Goal: Task Accomplishment & Management: Complete application form

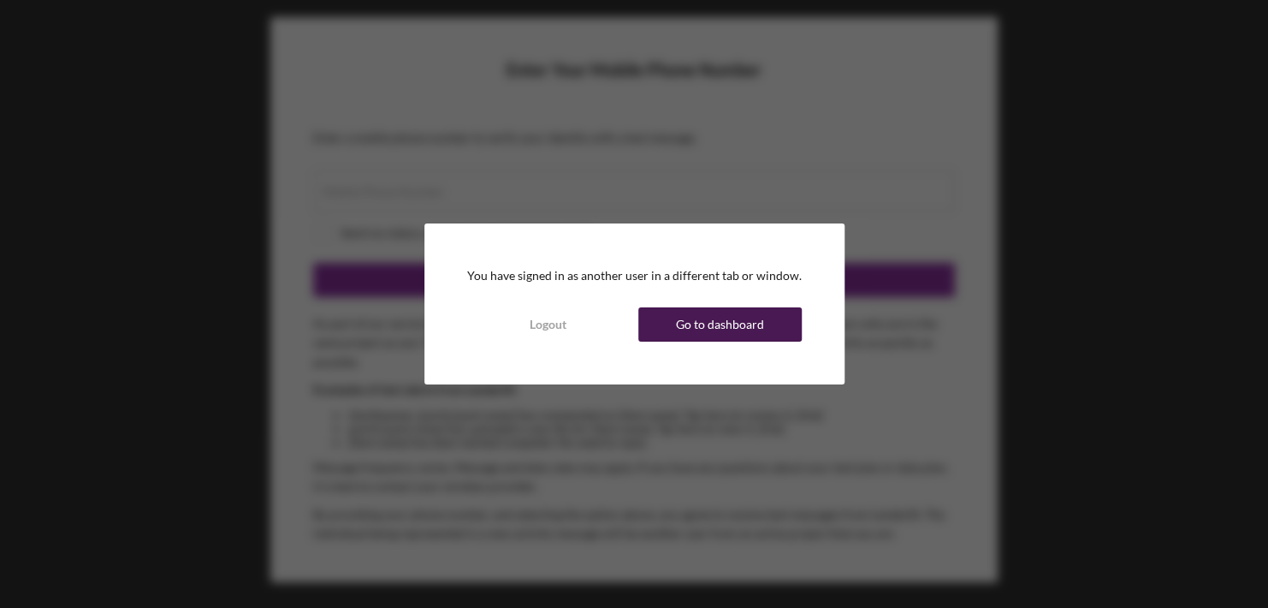
click at [733, 323] on div "Go to dashboard" at bounding box center [720, 324] width 88 height 34
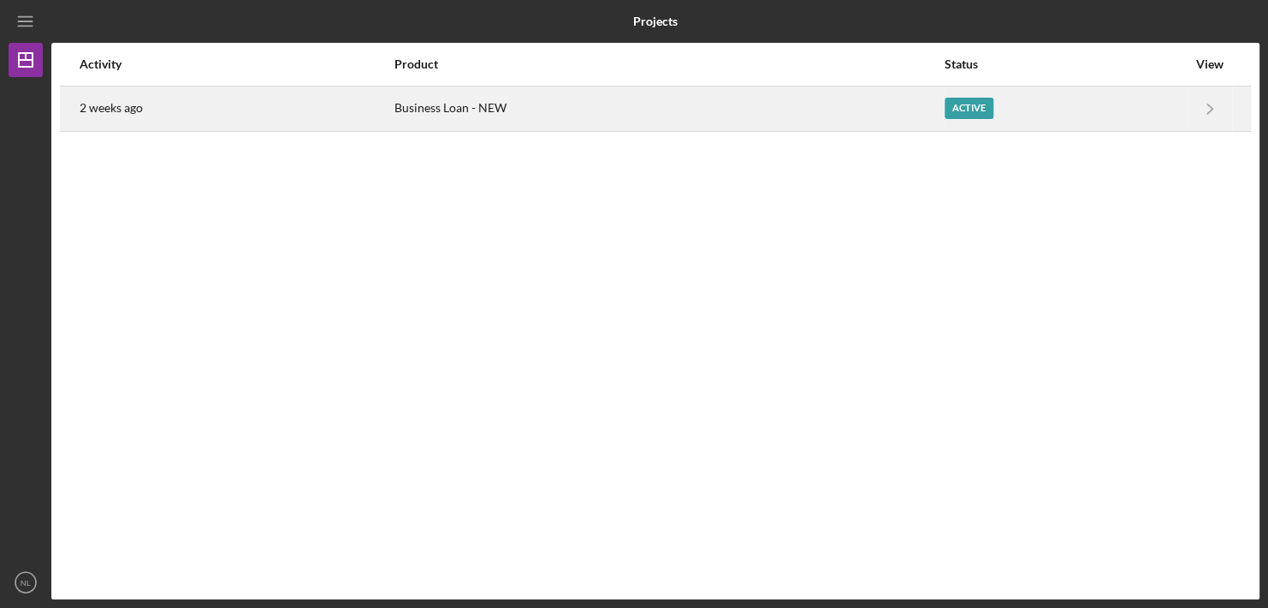
click at [970, 112] on div "Active" at bounding box center [969, 108] width 49 height 21
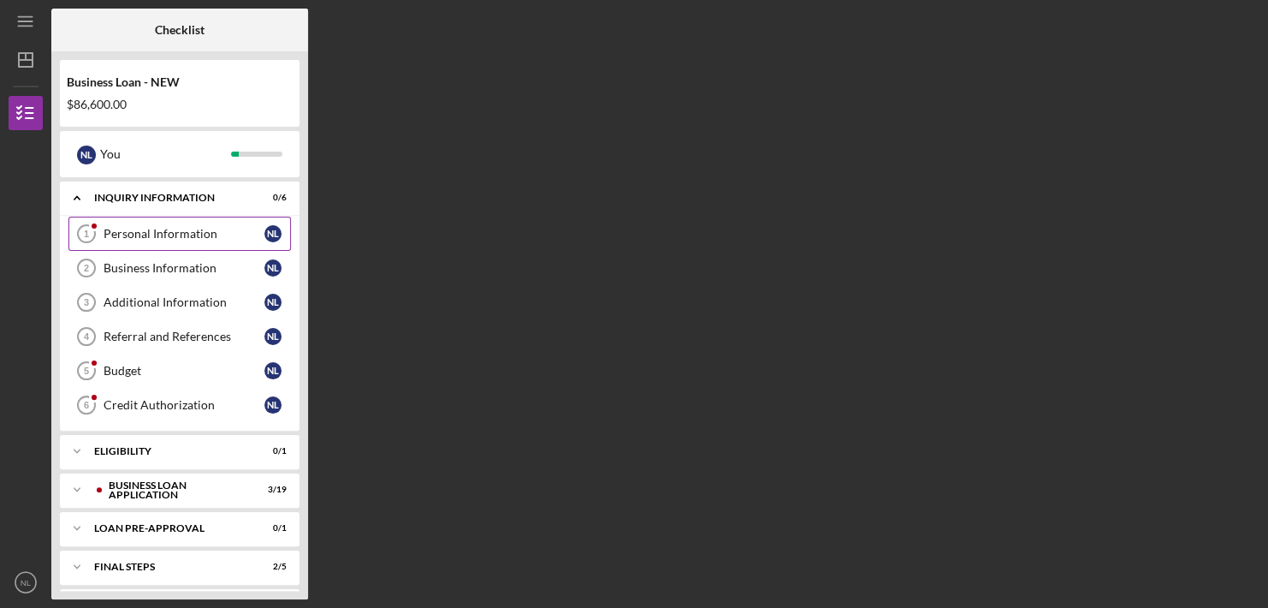
click at [182, 235] on div "Personal Information" at bounding box center [184, 234] width 161 height 14
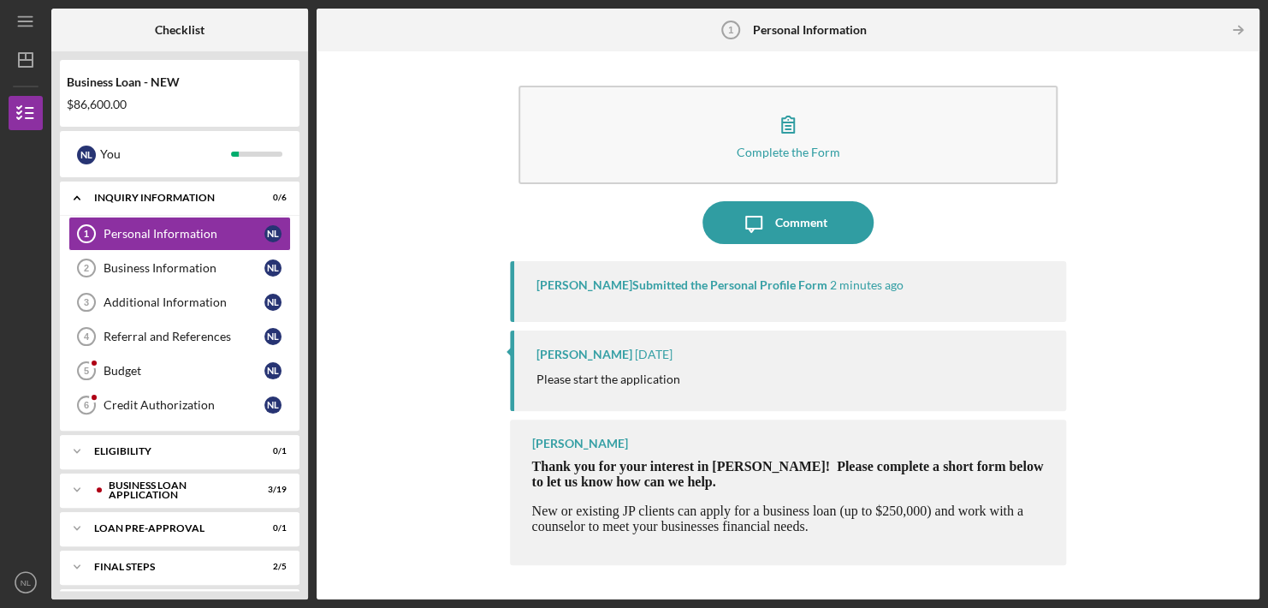
click at [381, 179] on div "Complete the Form Form Icon/Message Comment Peyton McGovern Submitted the Perso…" at bounding box center [788, 325] width 926 height 531
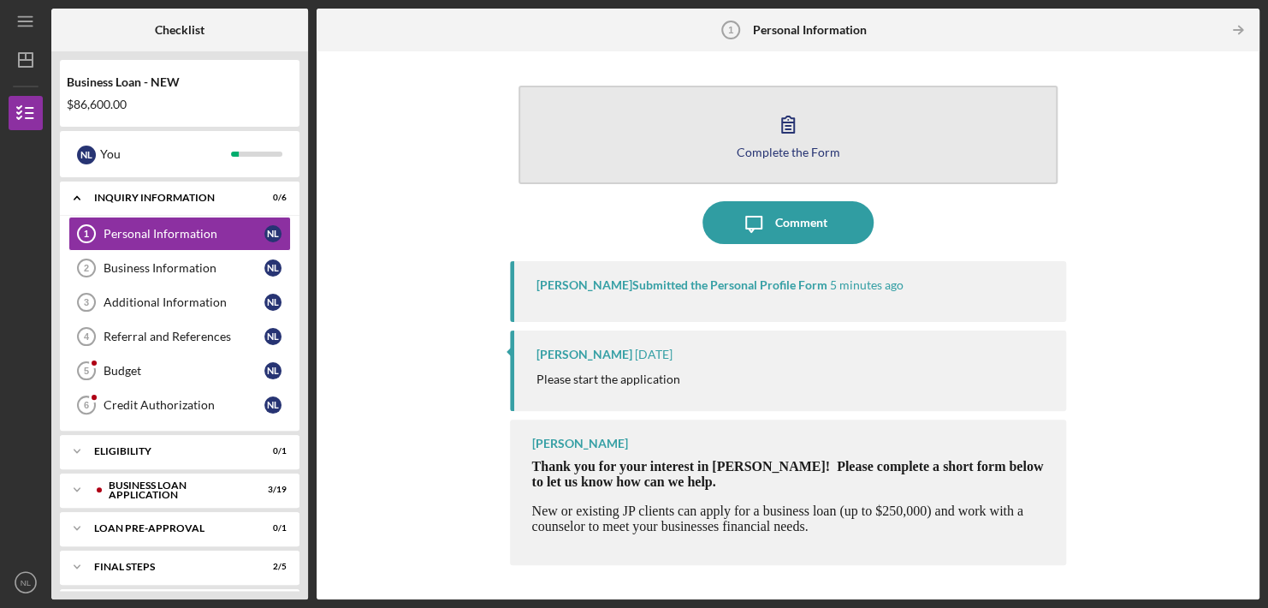
click at [759, 152] on div "Complete the Form" at bounding box center [789, 151] width 104 height 13
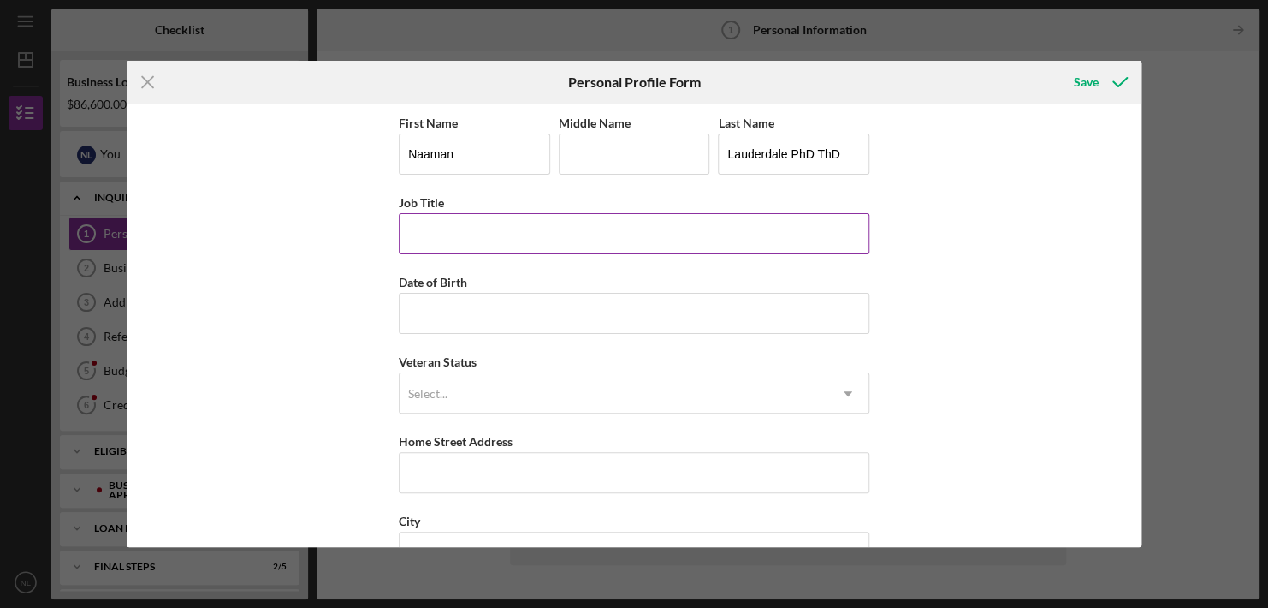
click at [536, 232] on input "Job Title" at bounding box center [634, 233] width 471 height 41
type input "Director of Behavioral Health"
click at [492, 313] on input "Date of Birth" at bounding box center [634, 313] width 471 height 41
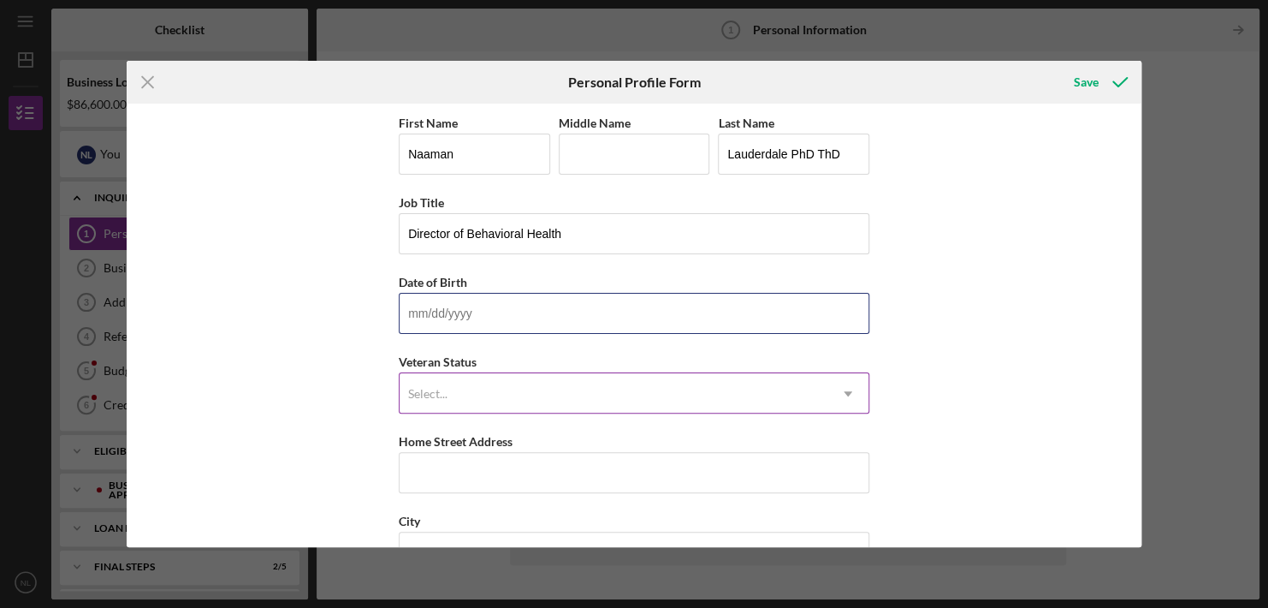
type input "02/18/1962"
type input "L"
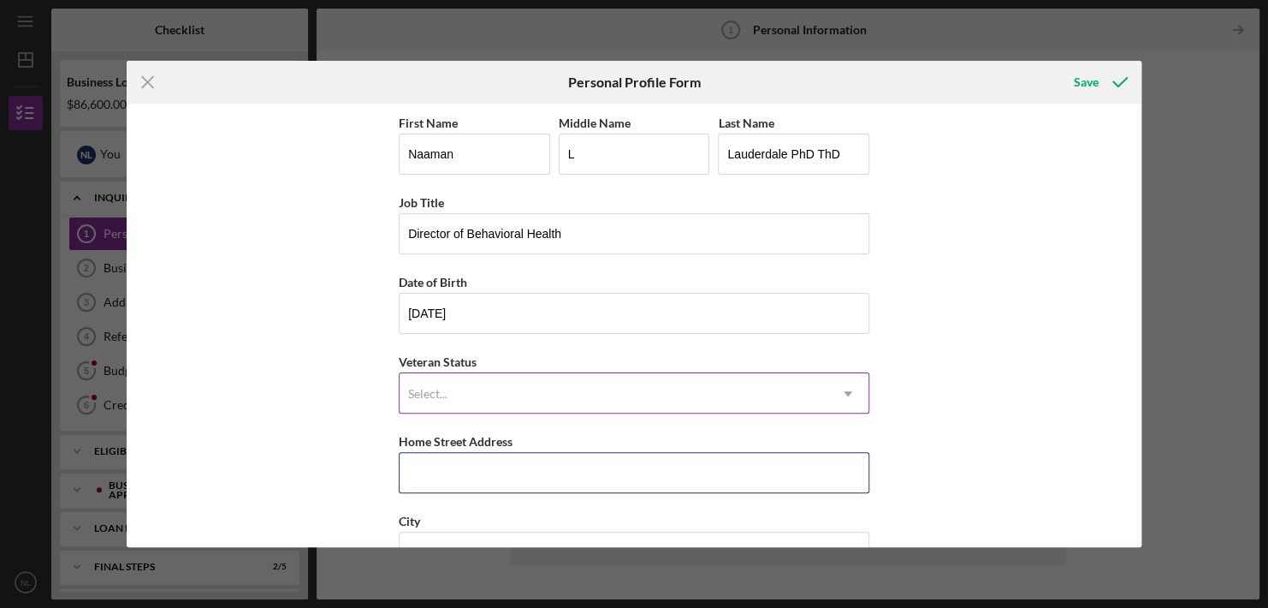
type input "569 MELVILLE AVE"
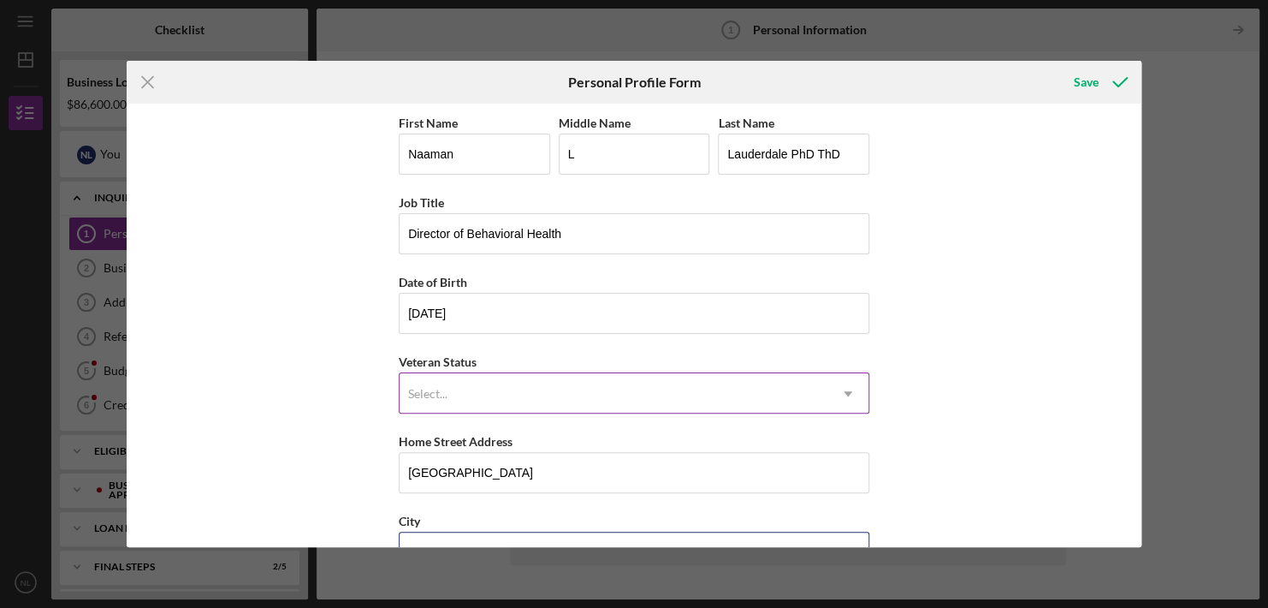
type input "Saint Louis, MO"
type input "63130"
type input "MO"
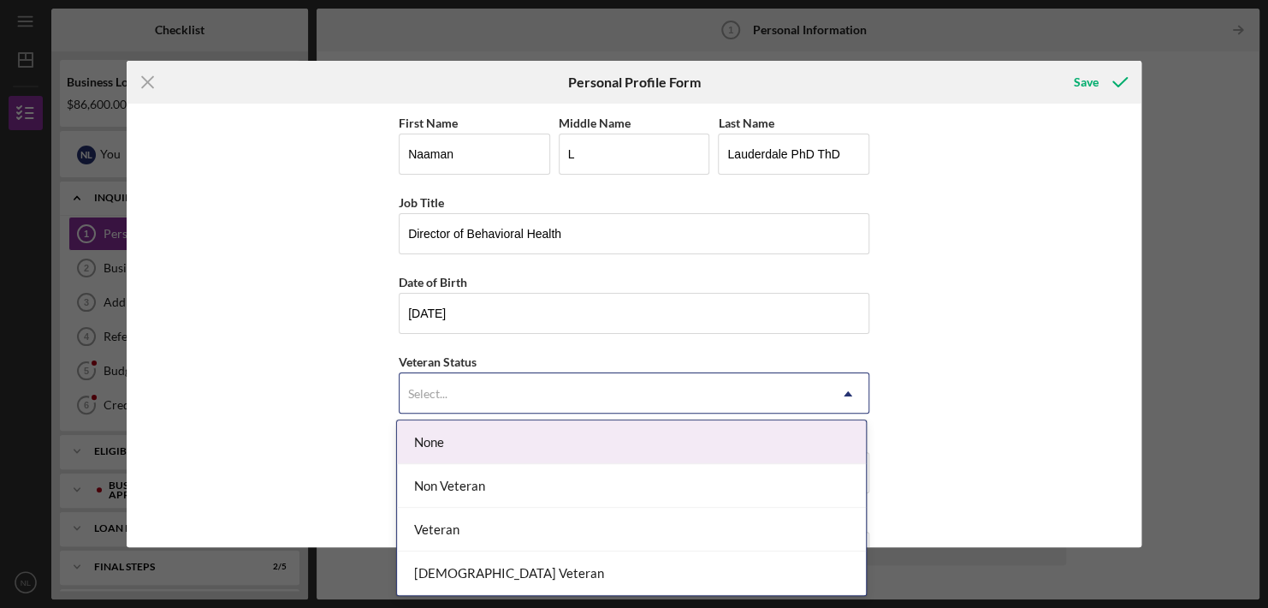
click at [429, 389] on div "Select..." at bounding box center [427, 394] width 39 height 14
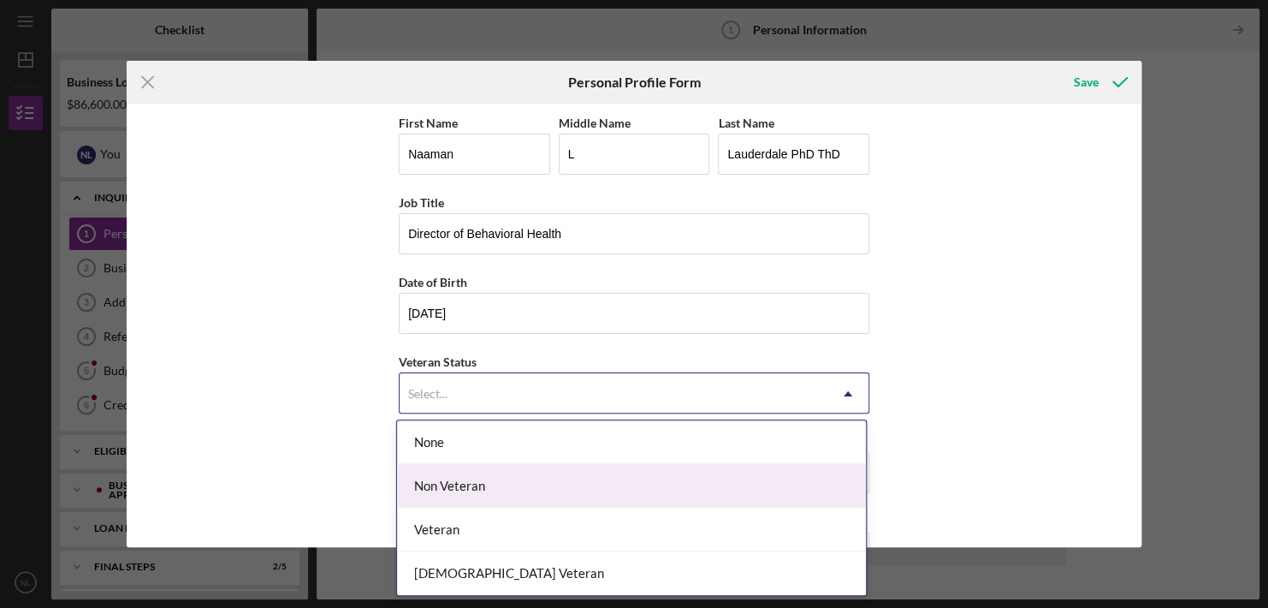
click at [439, 486] on div "Non Veteran" at bounding box center [631, 486] width 469 height 44
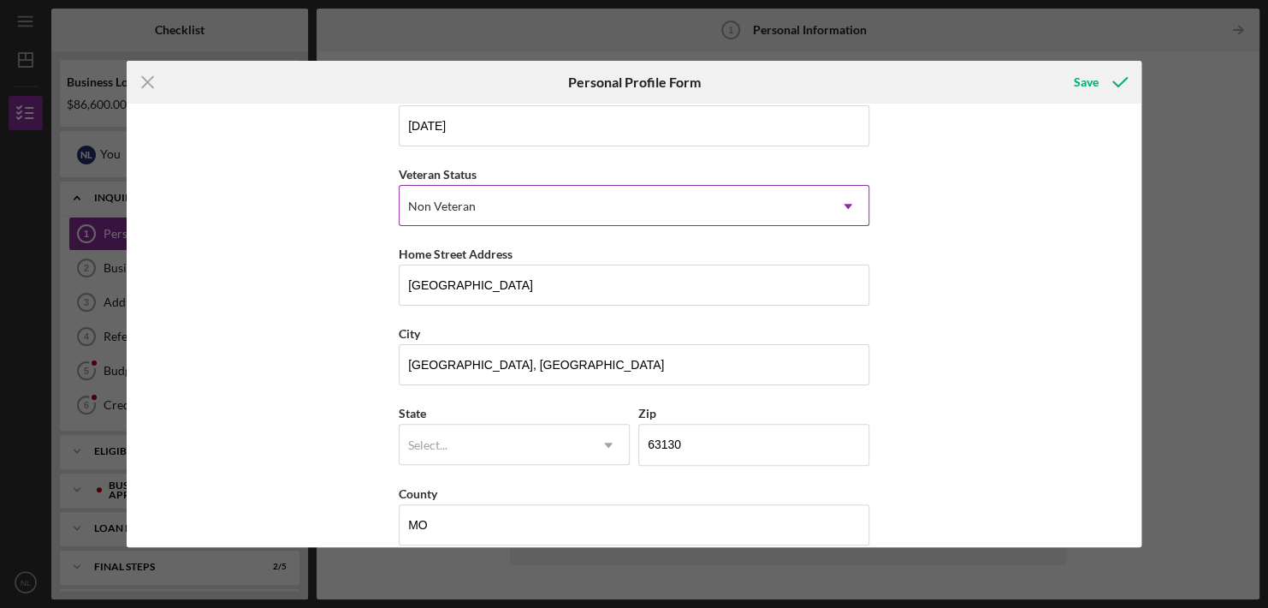
scroll to position [208, 0]
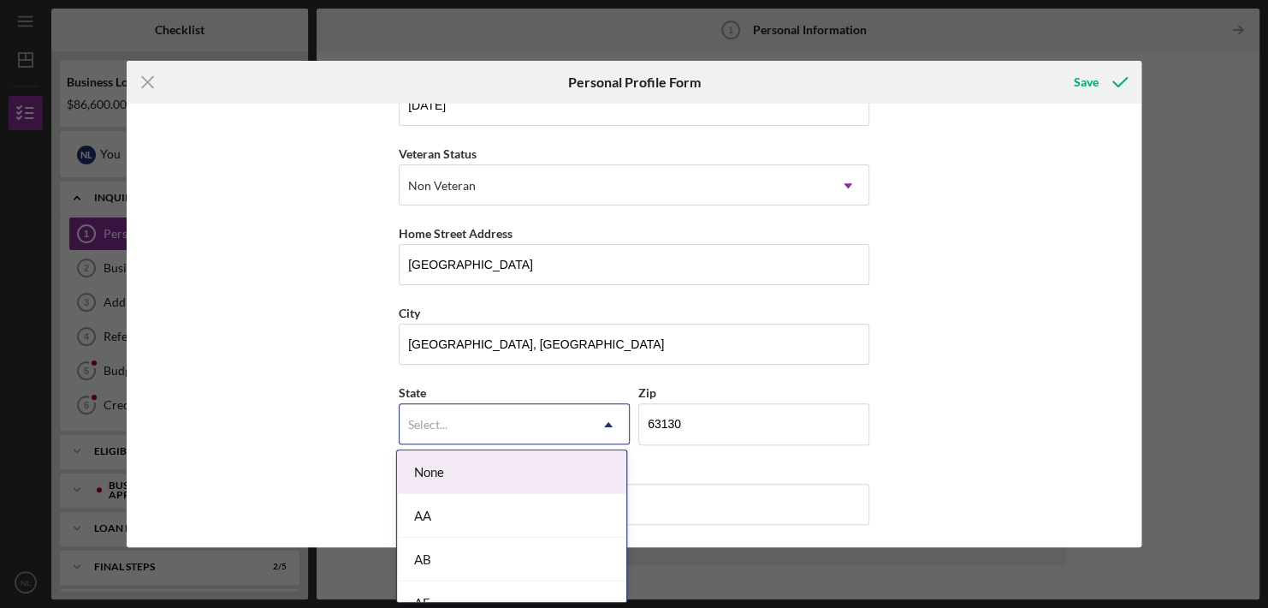
click at [476, 418] on div "Select..." at bounding box center [494, 424] width 188 height 39
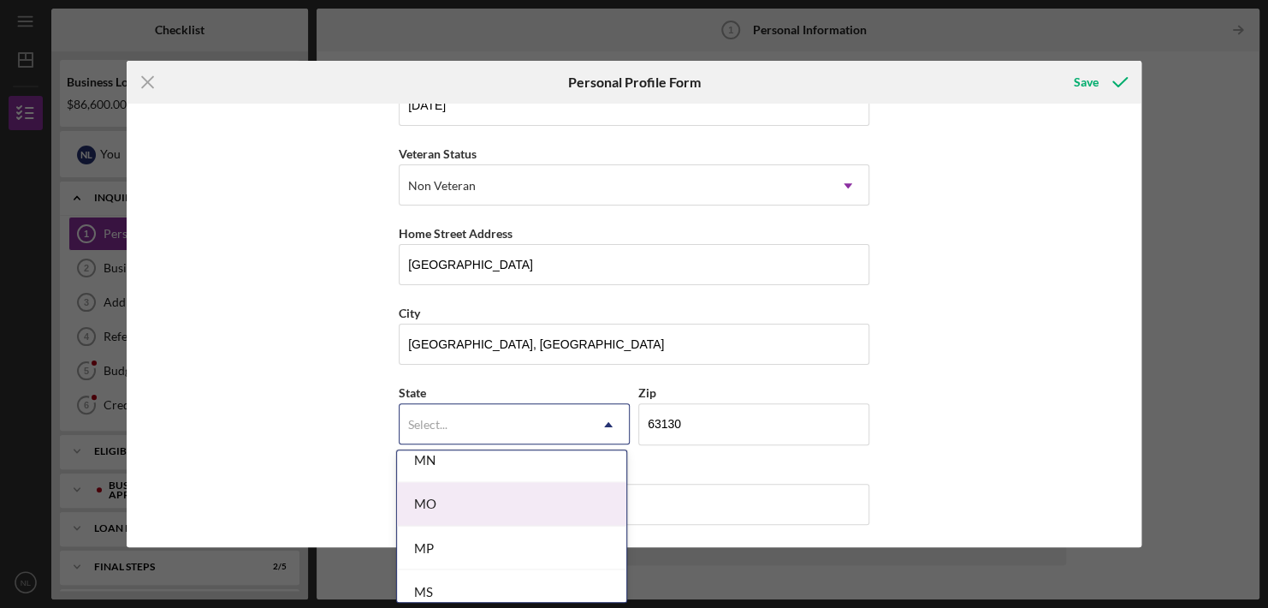
click at [456, 498] on div "MO" at bounding box center [511, 504] width 229 height 44
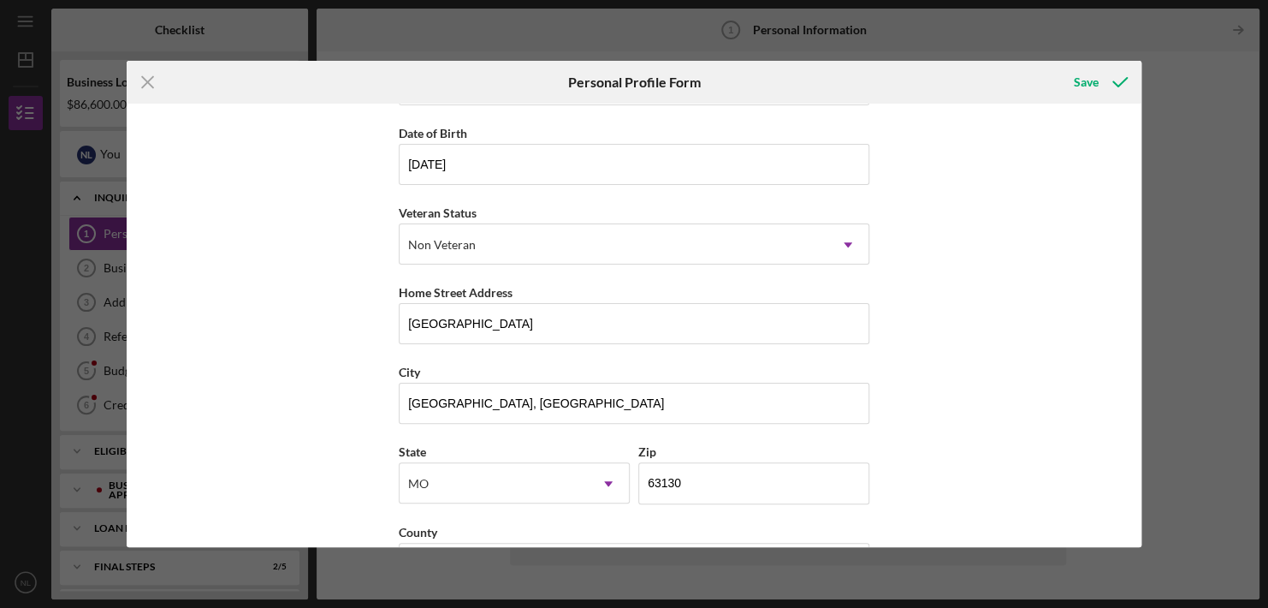
scroll to position [151, 0]
click at [597, 321] on input "569 MELVILLE AVE" at bounding box center [634, 321] width 471 height 41
type input "5"
type input "6935 Claremore Ave"
click at [697, 485] on input "63130" at bounding box center [753, 480] width 231 height 41
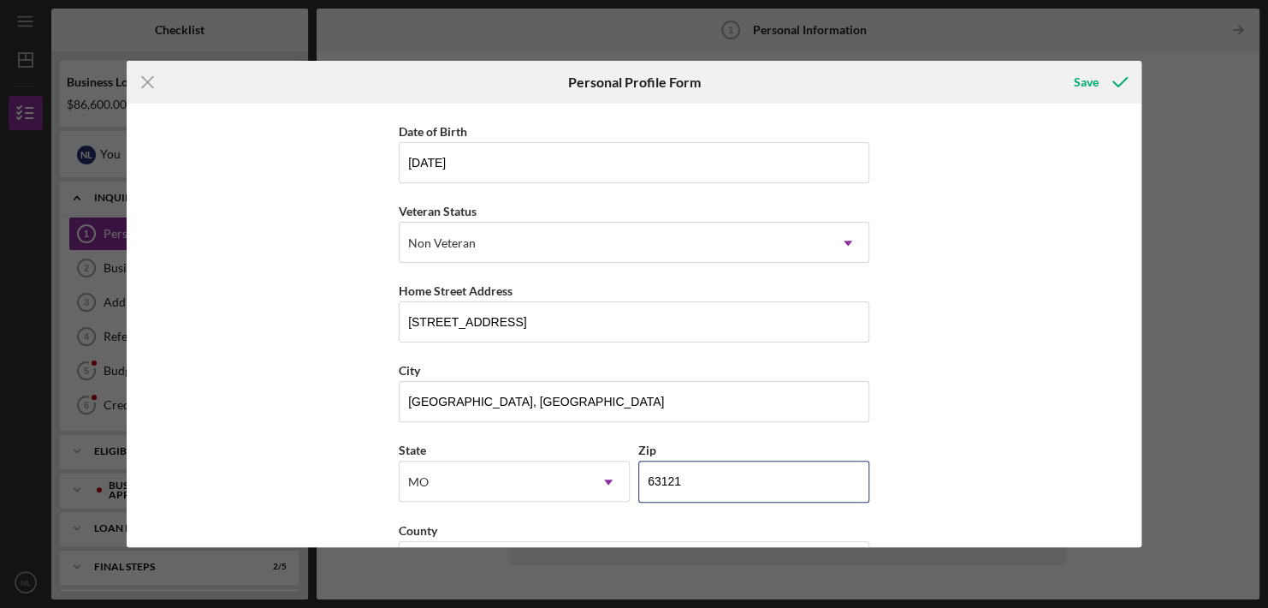
type input "63121"
click at [1028, 272] on div "First Name Naaman Middle Name L Last Name Lauderdale PhD ThD Job Title Director…" at bounding box center [634, 325] width 1015 height 443
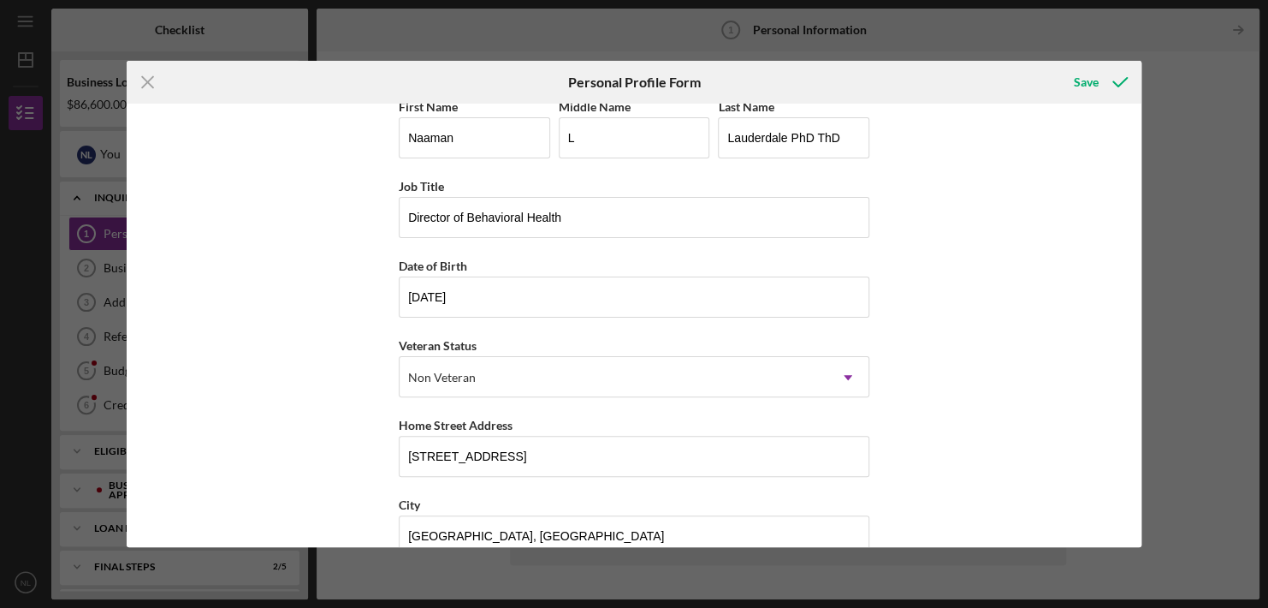
scroll to position [0, 0]
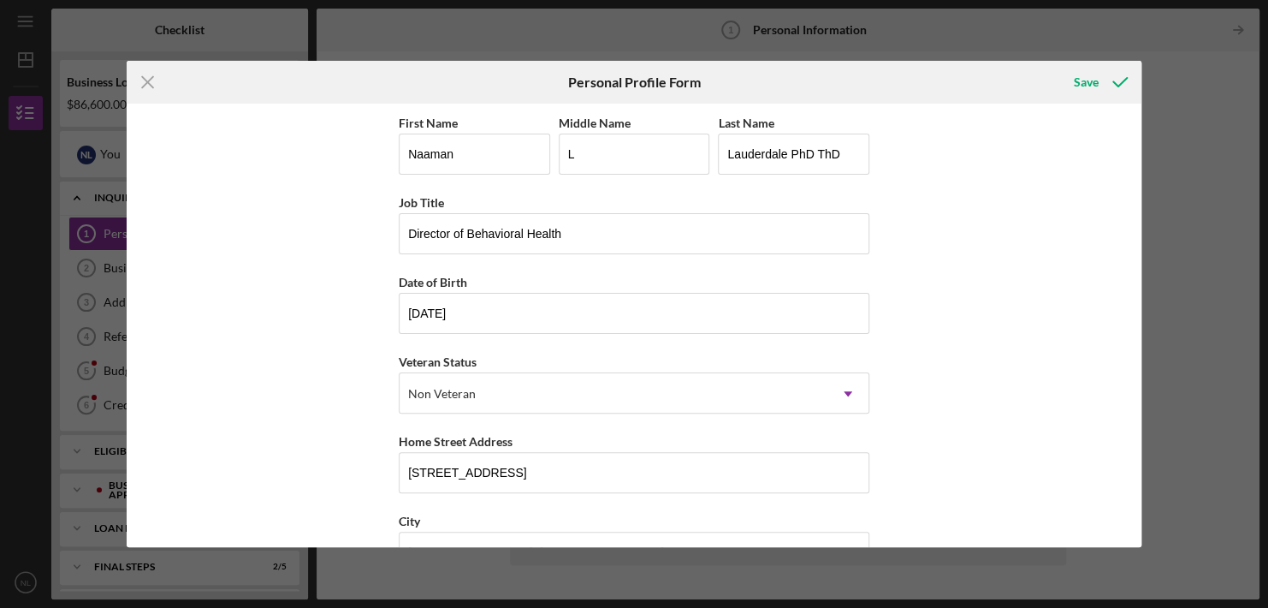
click at [1236, 306] on div "Icon/Menu Close Personal Profile Form Save First Name Naaman Middle Name L Last…" at bounding box center [634, 304] width 1268 height 608
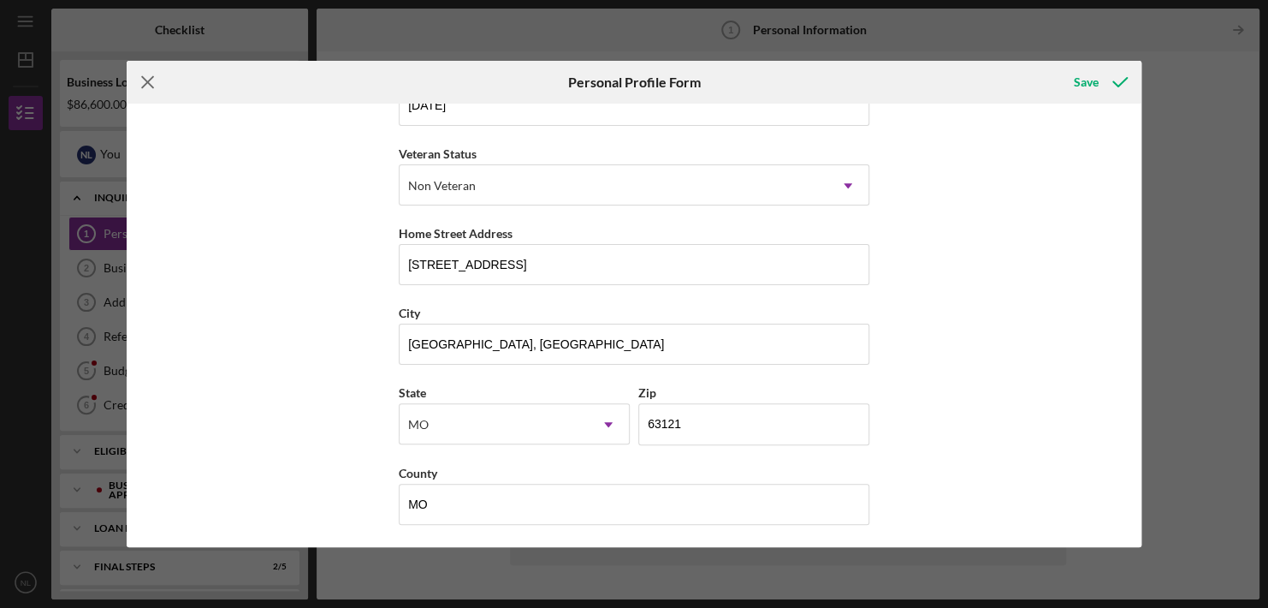
click at [146, 76] on icon "Icon/Menu Close" at bounding box center [148, 82] width 43 height 43
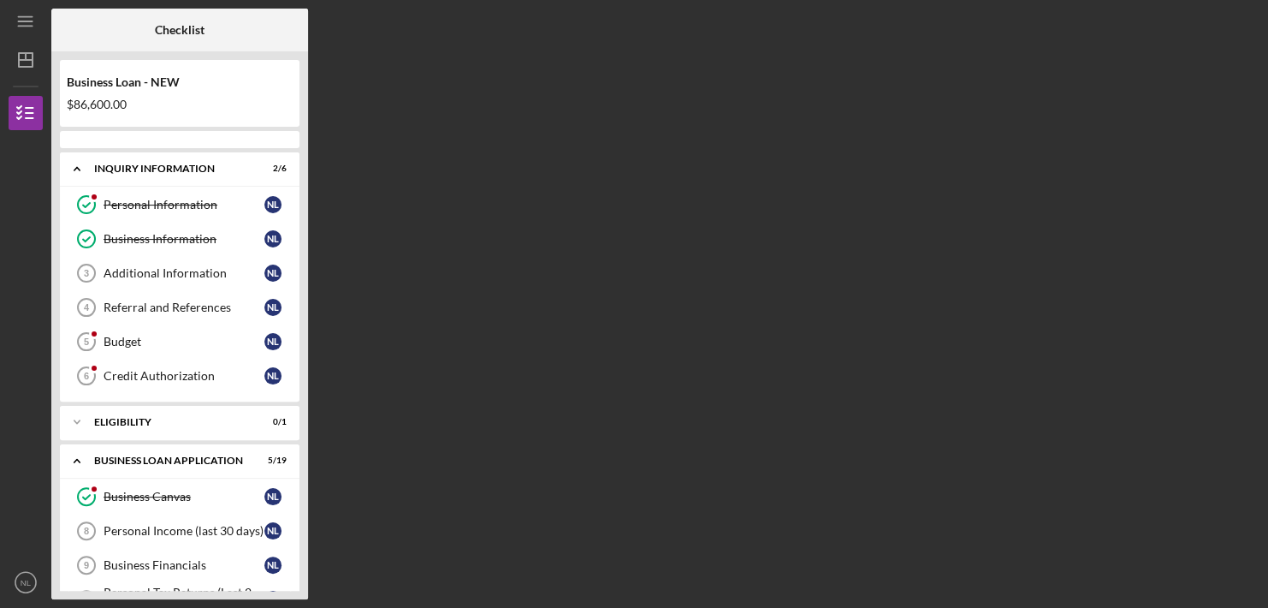
scroll to position [495, 0]
